Goal: Transaction & Acquisition: Purchase product/service

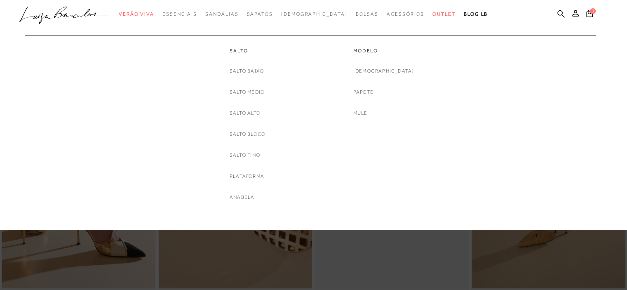
click at [254, 176] on link "Plataforma" at bounding box center [247, 176] width 35 height 9
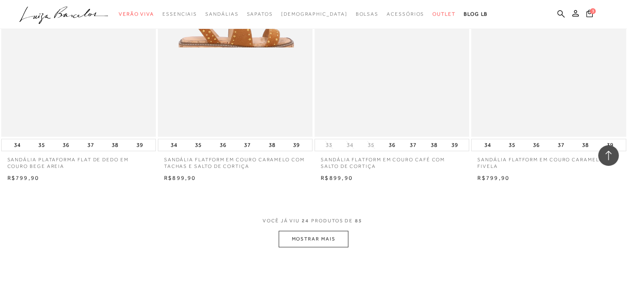
scroll to position [1607, 0]
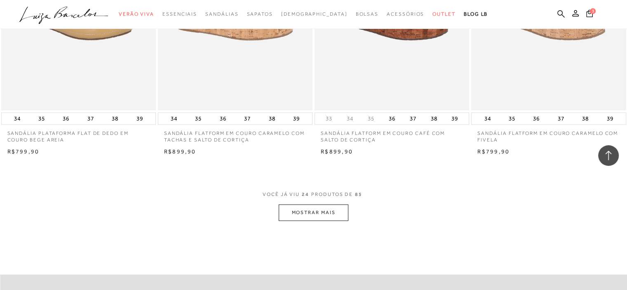
click at [313, 212] on button "MOSTRAR MAIS" at bounding box center [313, 212] width 69 height 16
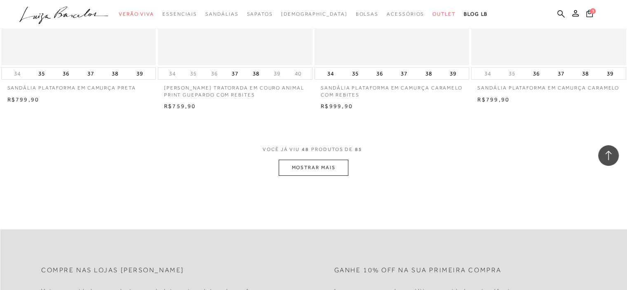
scroll to position [3379, 0]
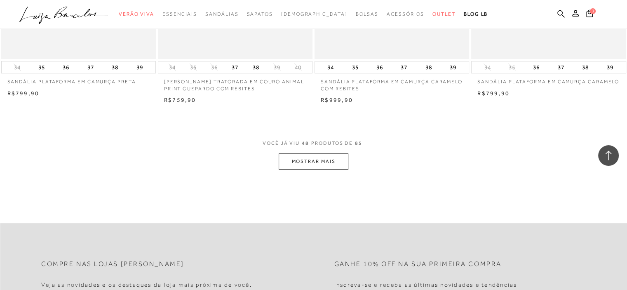
click at [307, 159] on button "MOSTRAR MAIS" at bounding box center [313, 161] width 69 height 16
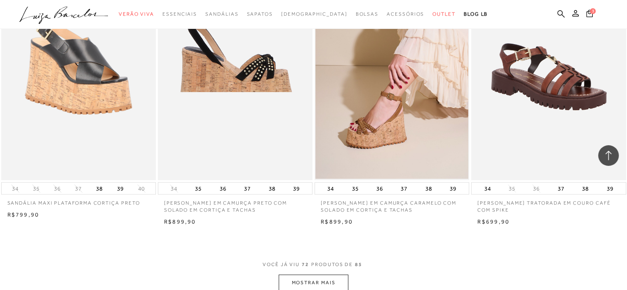
scroll to position [4986, 0]
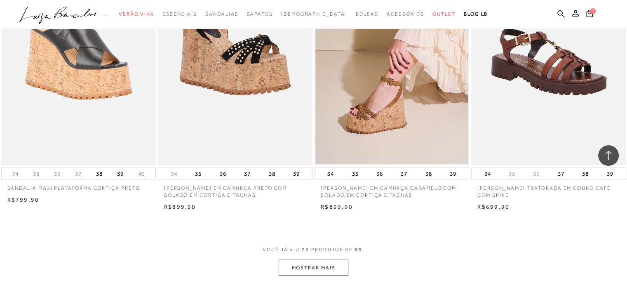
click at [295, 267] on button "MOSTRAR MAIS" at bounding box center [313, 268] width 69 height 16
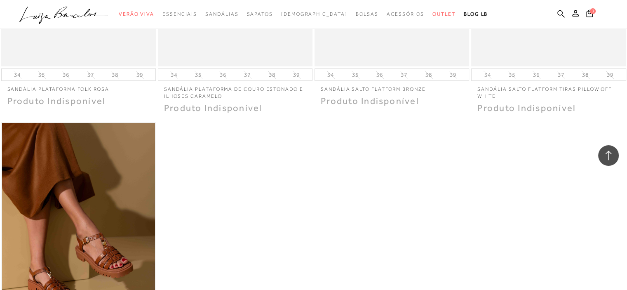
scroll to position [5975, 0]
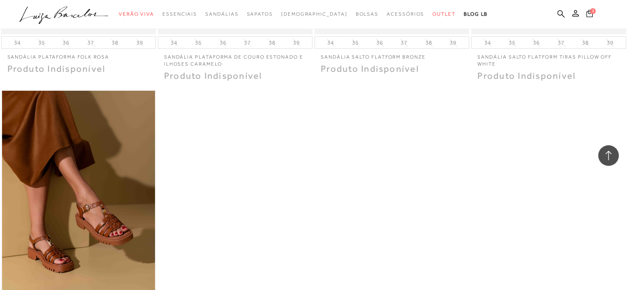
click at [592, 9] on span "3" at bounding box center [593, 11] width 6 height 6
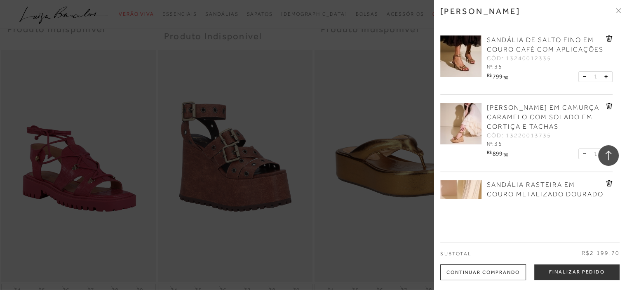
scroll to position [0, 0]
click at [228, 14] on div at bounding box center [313, 145] width 627 height 290
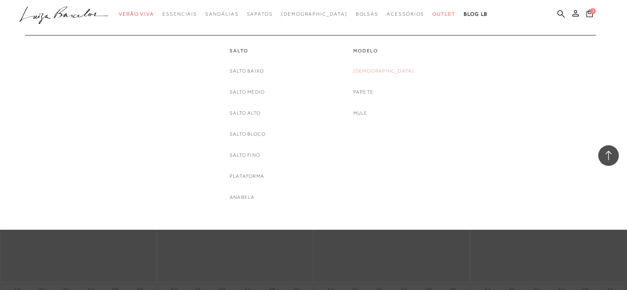
click at [379, 70] on link "[DEMOGRAPHIC_DATA]" at bounding box center [383, 71] width 61 height 9
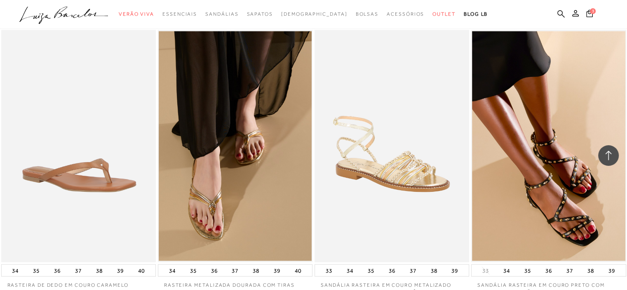
scroll to position [1483, 0]
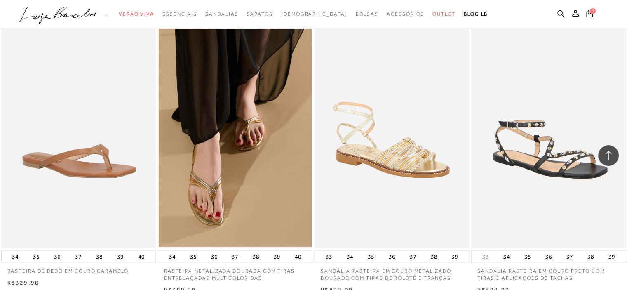
click at [544, 159] on img at bounding box center [549, 132] width 154 height 232
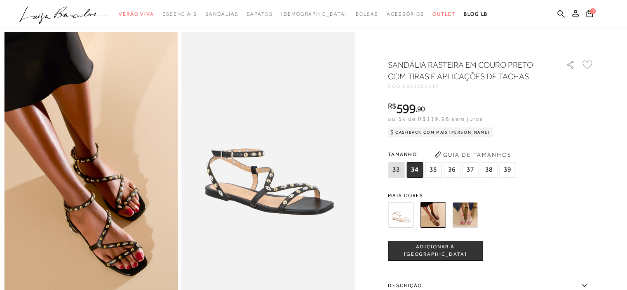
scroll to position [41, 0]
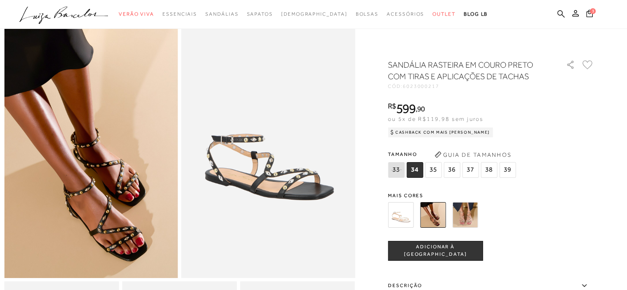
click at [438, 169] on span "35" at bounding box center [433, 170] width 16 height 16
click at [446, 252] on span "ADICIONAR À [GEOGRAPHIC_DATA]" at bounding box center [435, 250] width 94 height 14
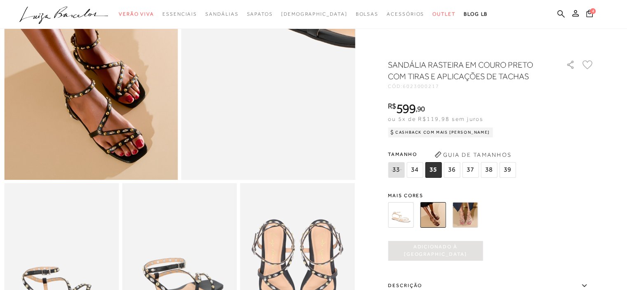
scroll to position [165, 0]
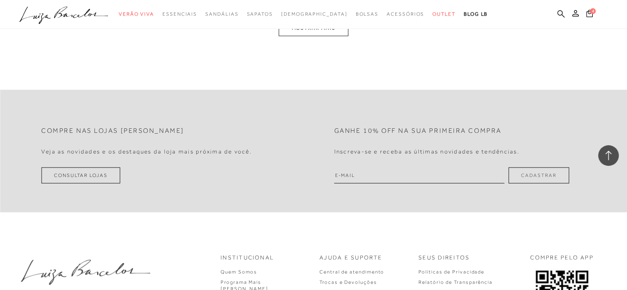
scroll to position [1706, 0]
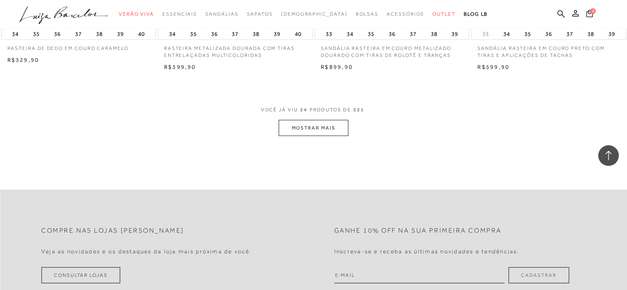
click at [315, 123] on button "MOSTRAR MAIS" at bounding box center [313, 128] width 69 height 16
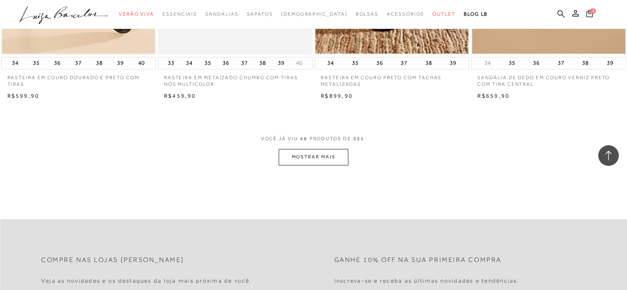
scroll to position [3395, 0]
